Goal: Find contact information: Find contact information

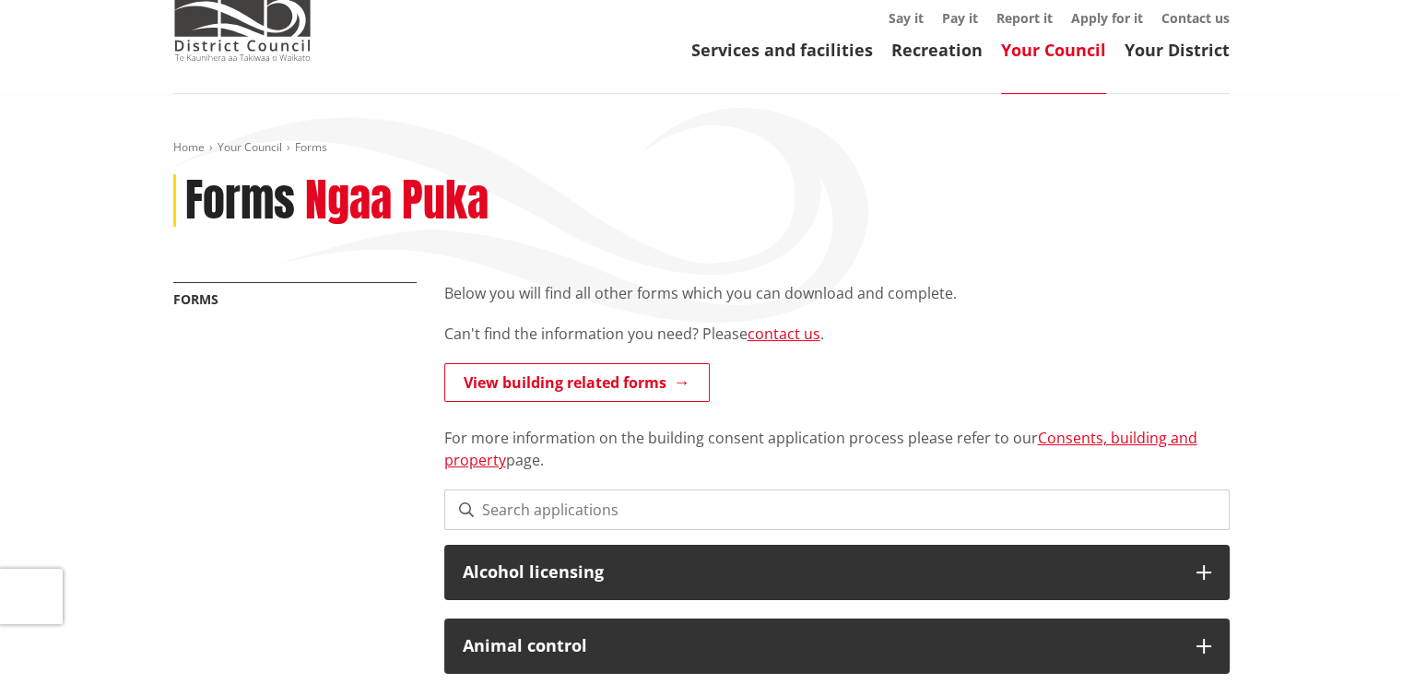
scroll to position [74, 0]
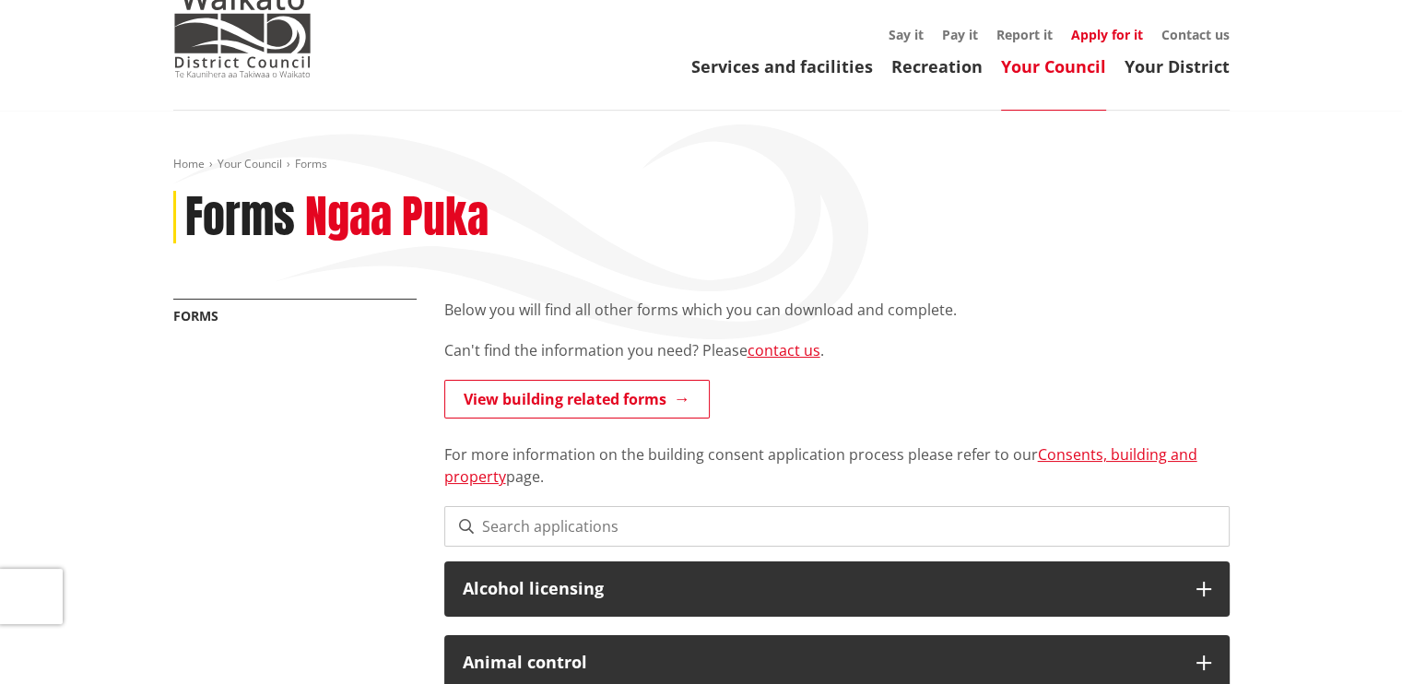
click at [1108, 34] on link "Apply for it" at bounding box center [1107, 35] width 72 height 18
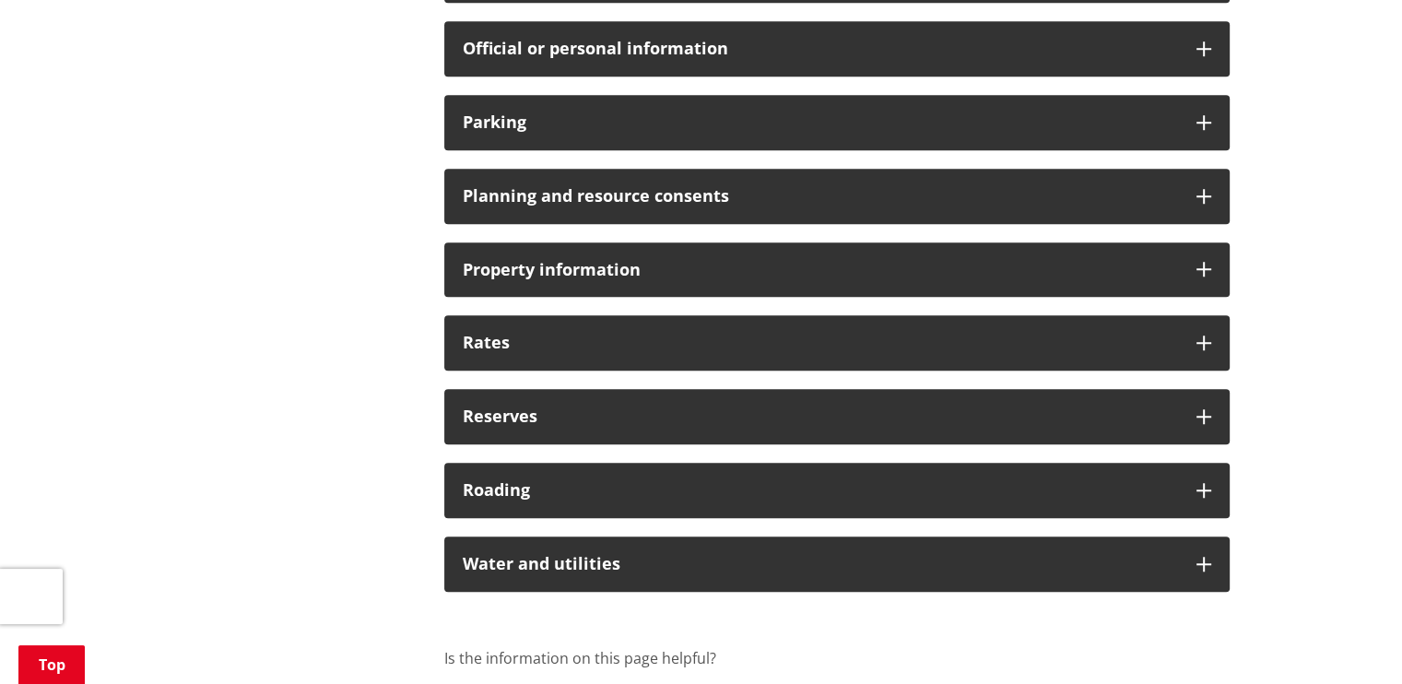
scroll to position [1425, 0]
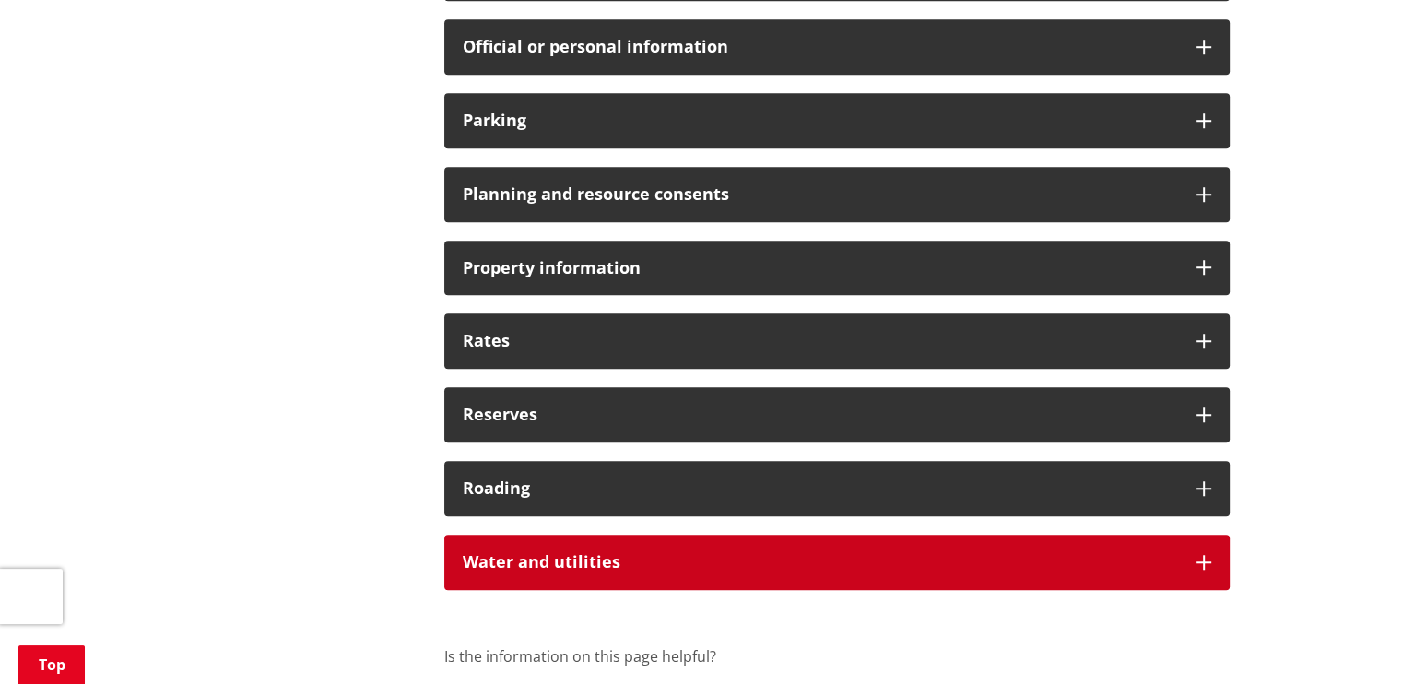
click at [997, 563] on h3 "Water and utilities" at bounding box center [820, 562] width 715 height 18
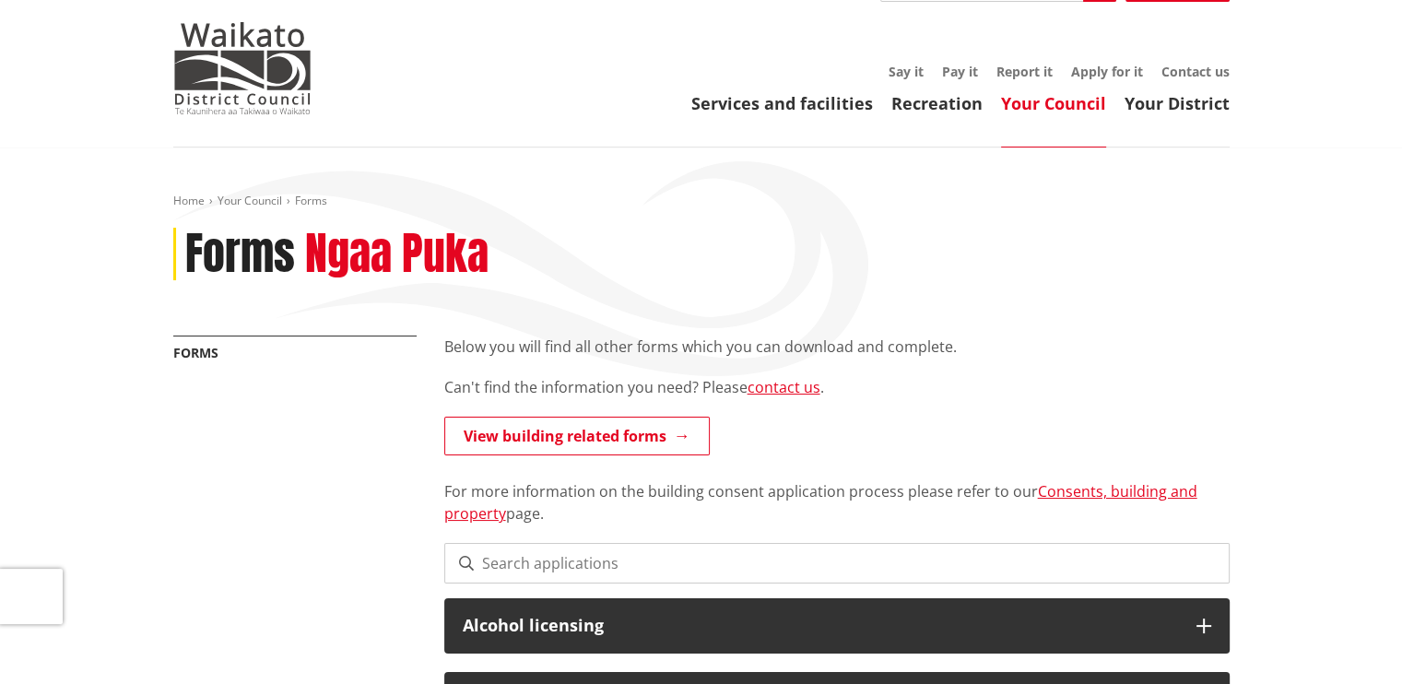
scroll to position [0, 0]
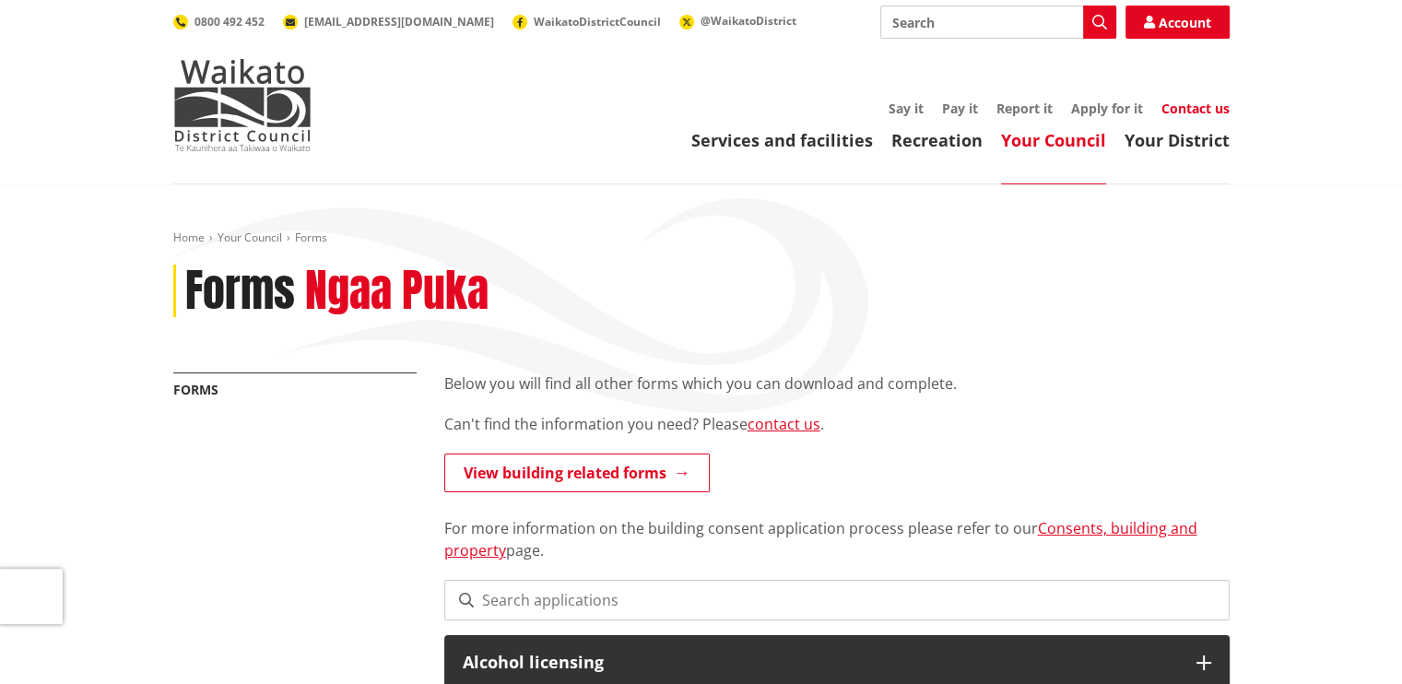
click at [1206, 108] on link "Contact us" at bounding box center [1195, 109] width 68 height 18
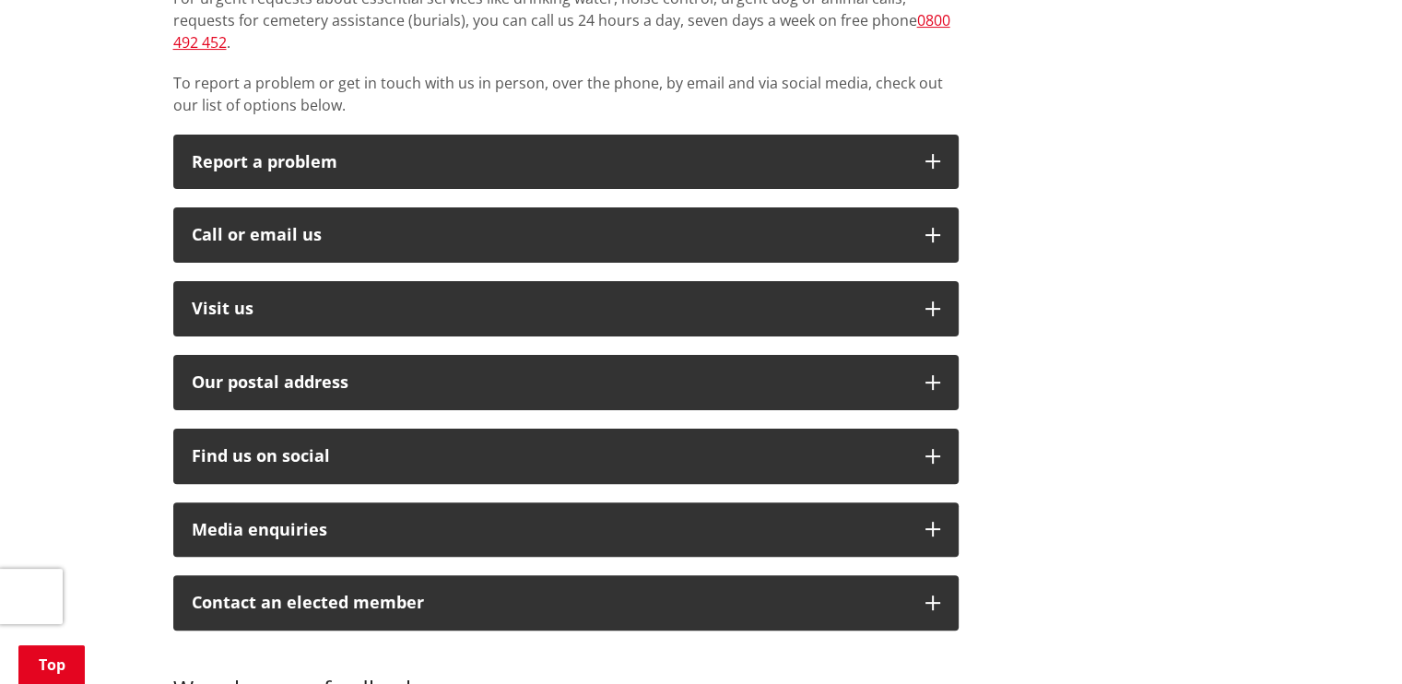
scroll to position [494, 0]
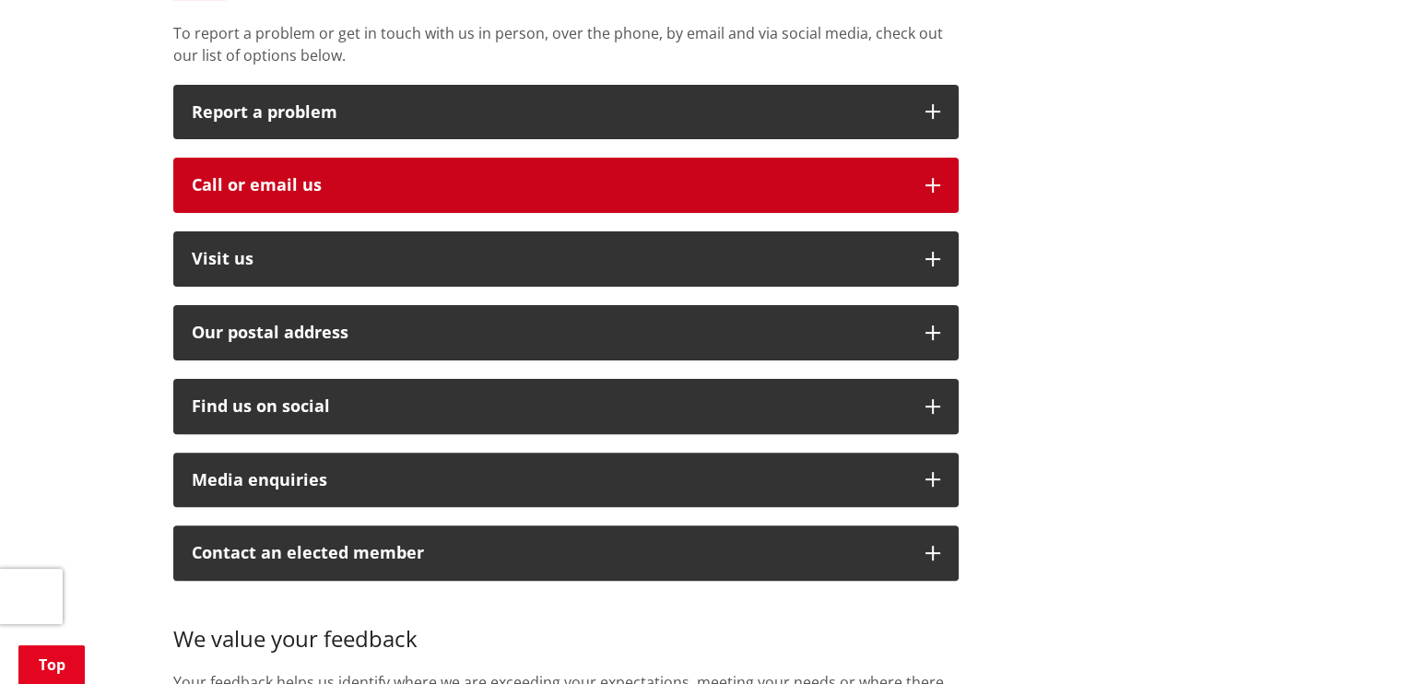
click at [524, 173] on button "Call or email us" at bounding box center [565, 185] width 785 height 55
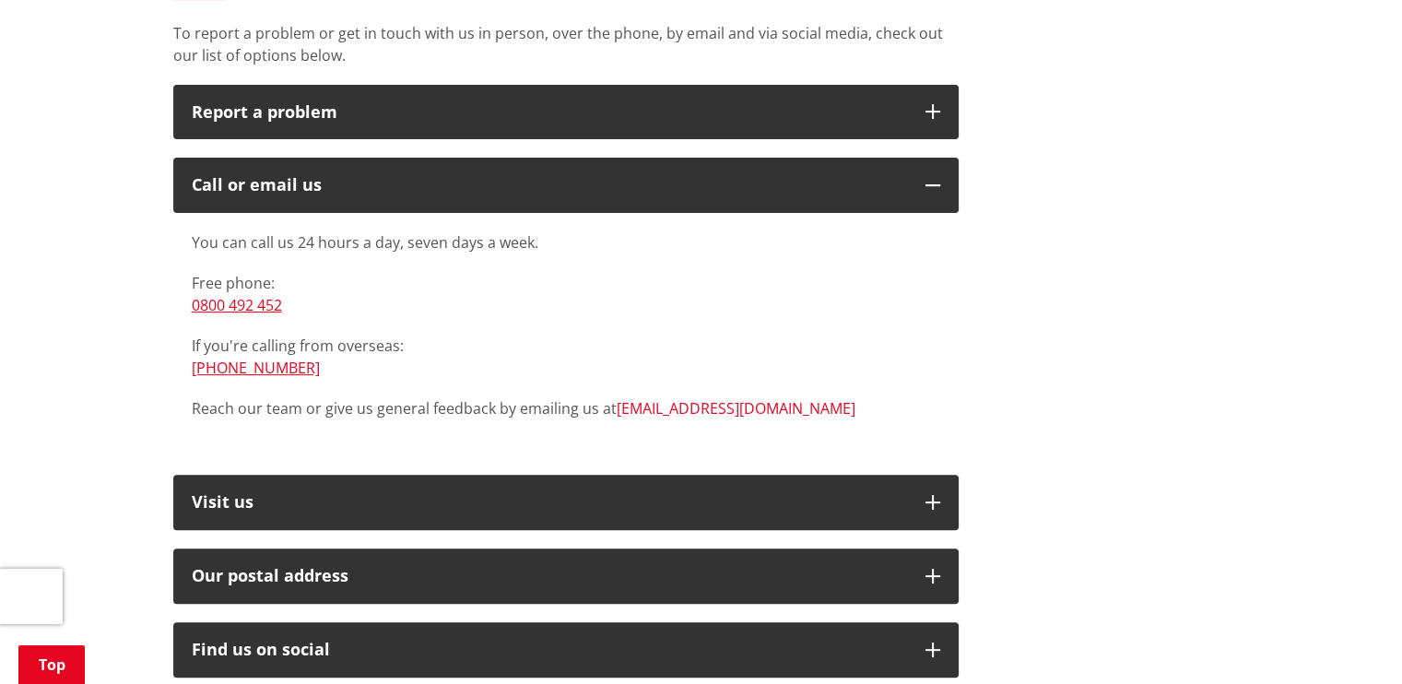
click at [688, 398] on link "[EMAIL_ADDRESS][DOMAIN_NAME]" at bounding box center [736, 408] width 239 height 20
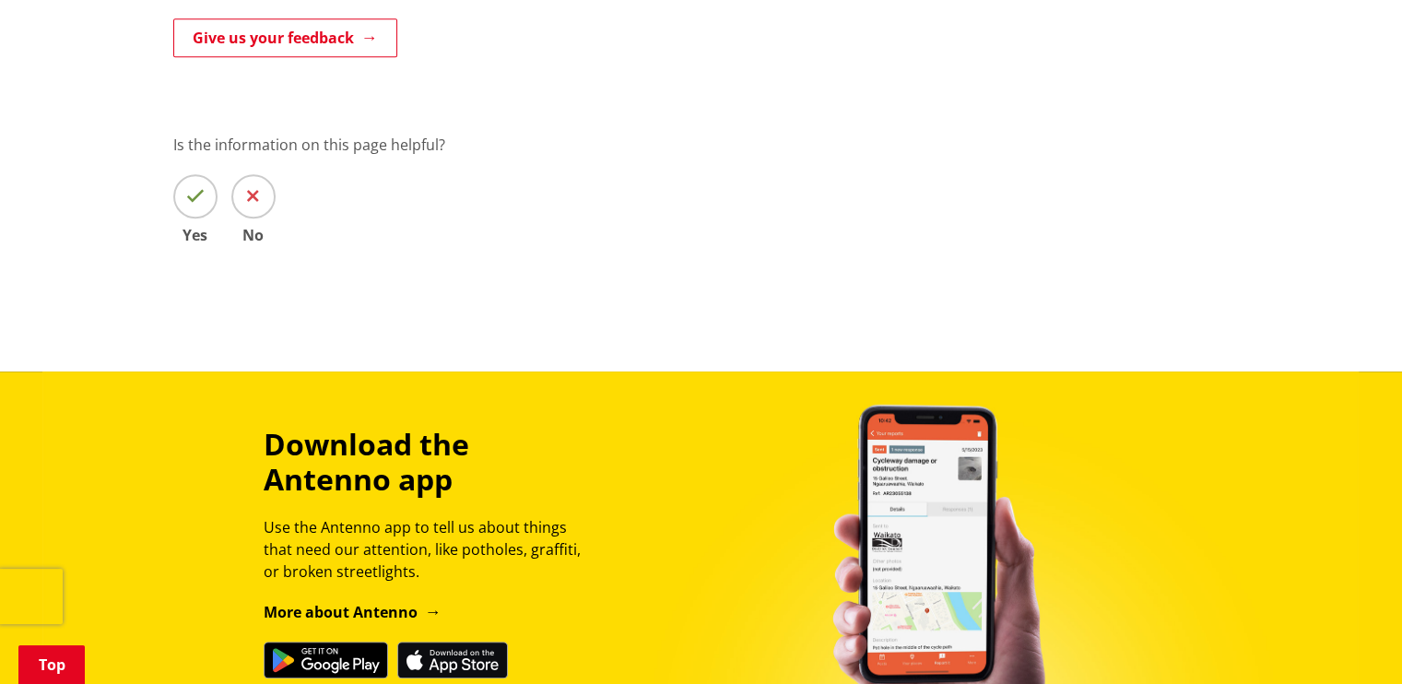
scroll to position [1490, 0]
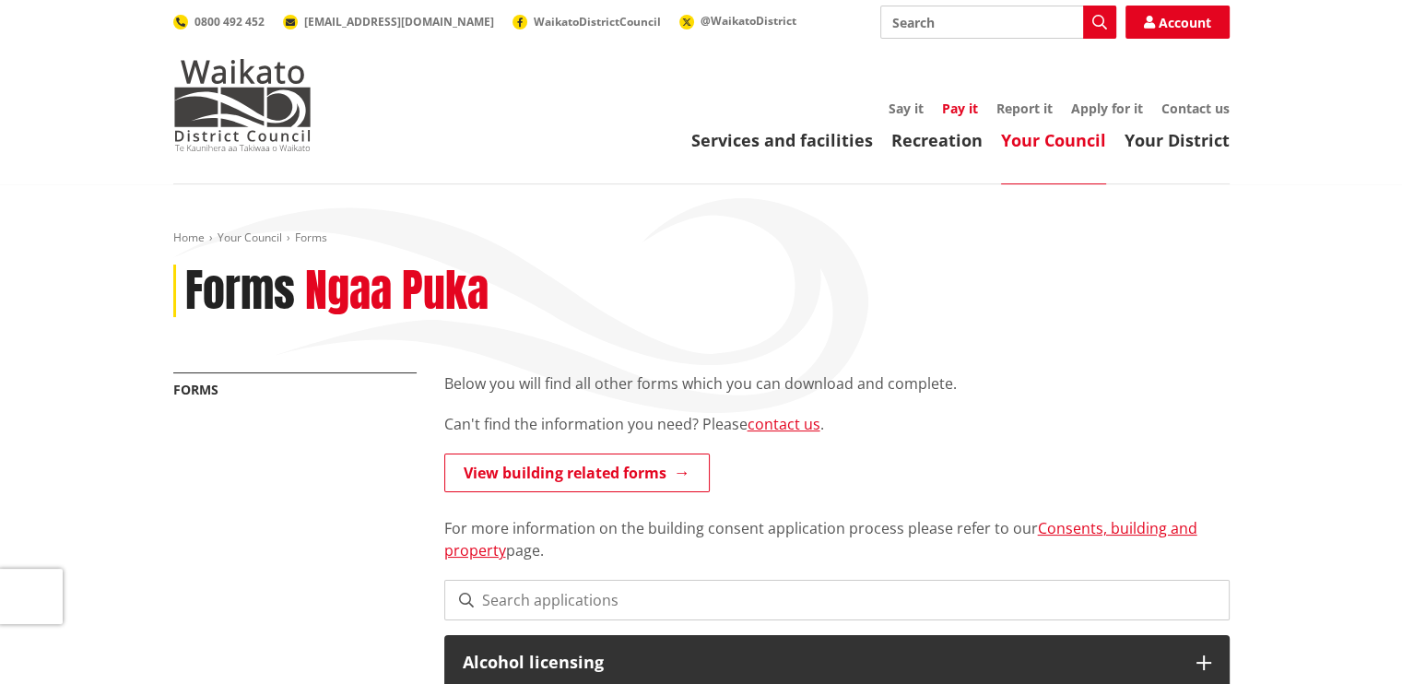
click at [959, 107] on link "Pay it" at bounding box center [960, 109] width 36 height 18
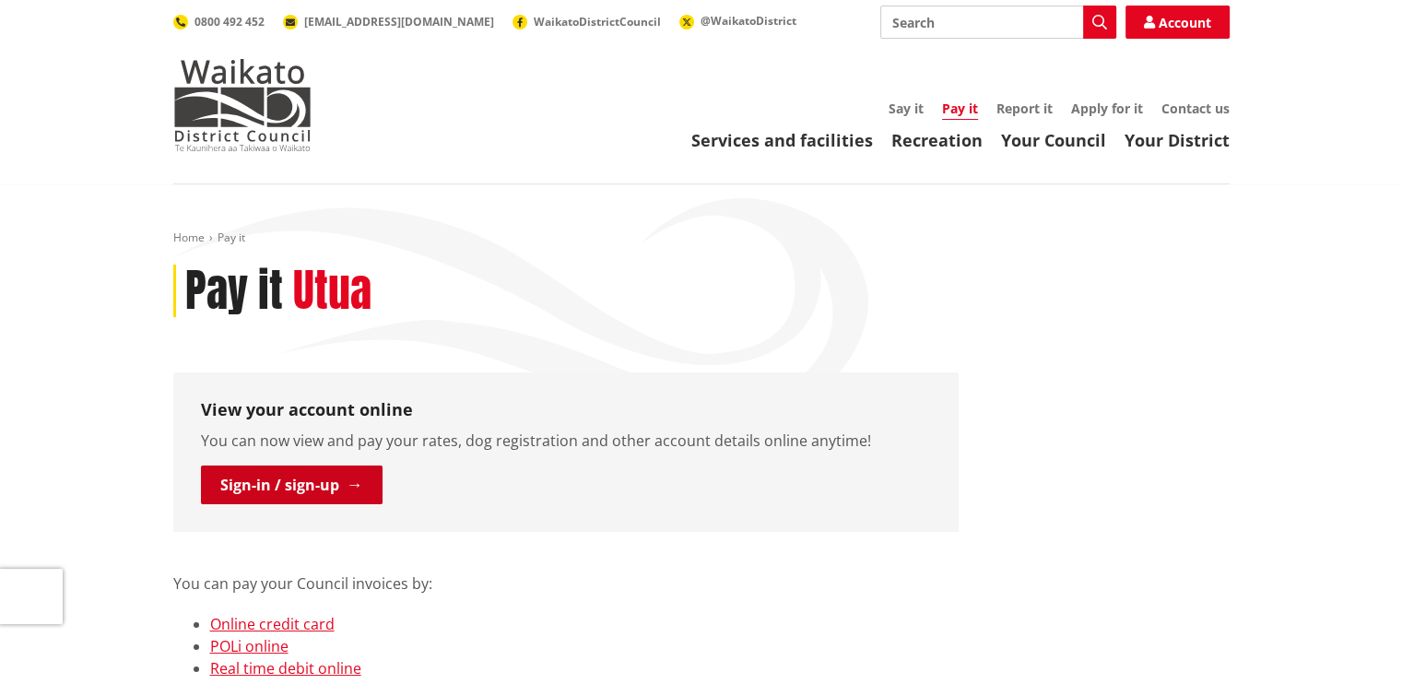
click at [295, 483] on link "Sign-in / sign-up" at bounding box center [292, 485] width 182 height 39
